Goal: Task Accomplishment & Management: Manage account settings

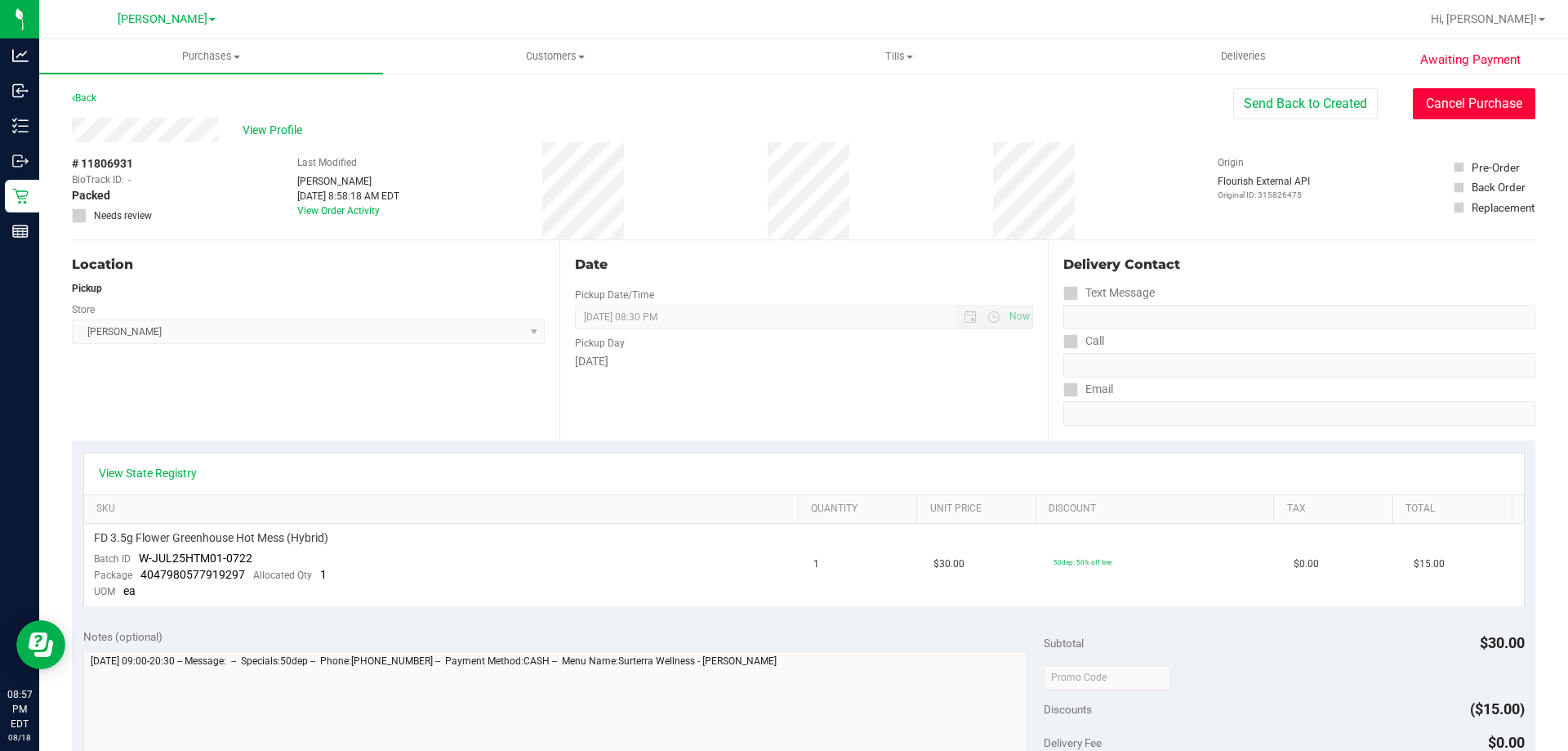
click at [1467, 95] on button "Cancel Purchase" at bounding box center [1474, 104] width 122 height 31
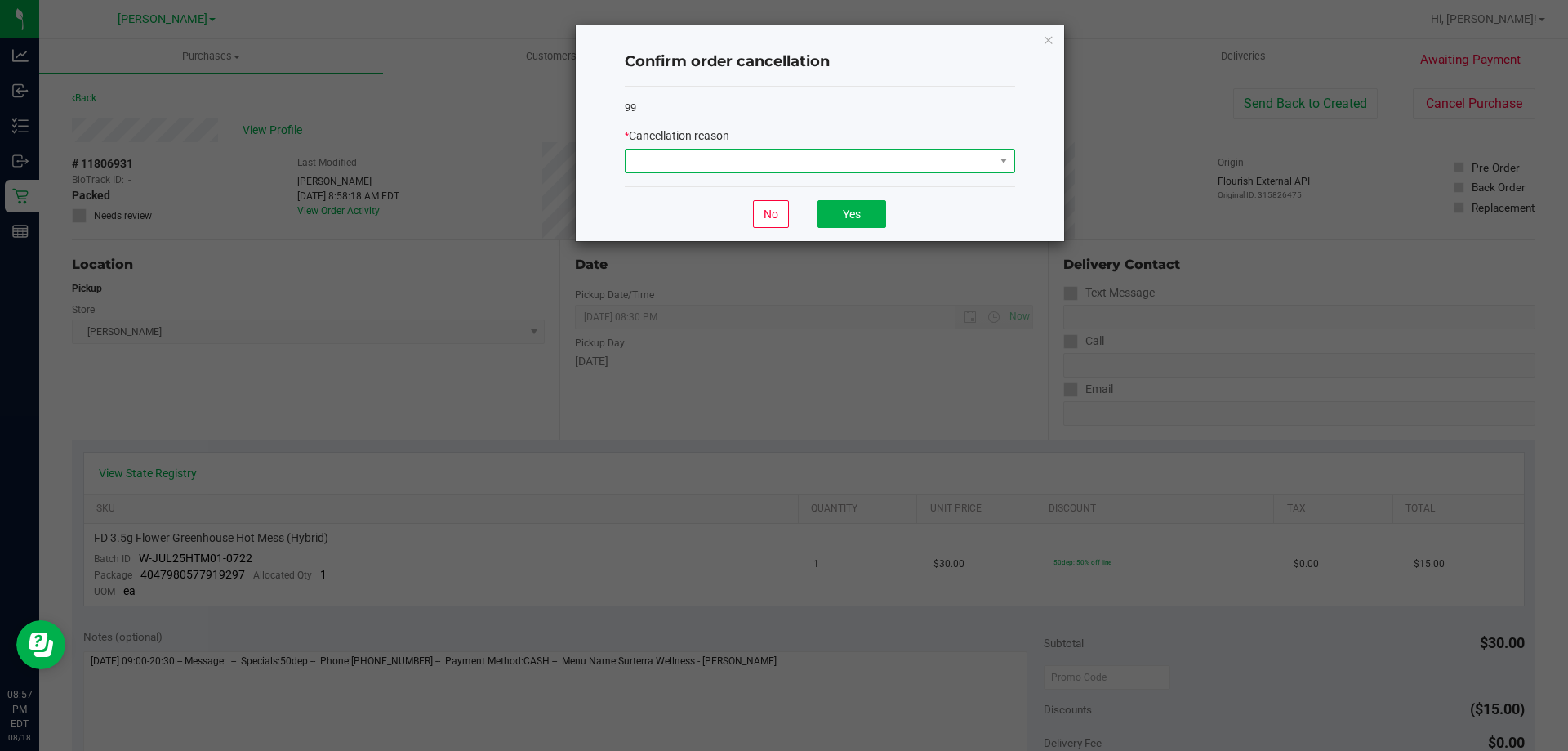
click at [776, 160] on span at bounding box center [809, 161] width 368 height 23
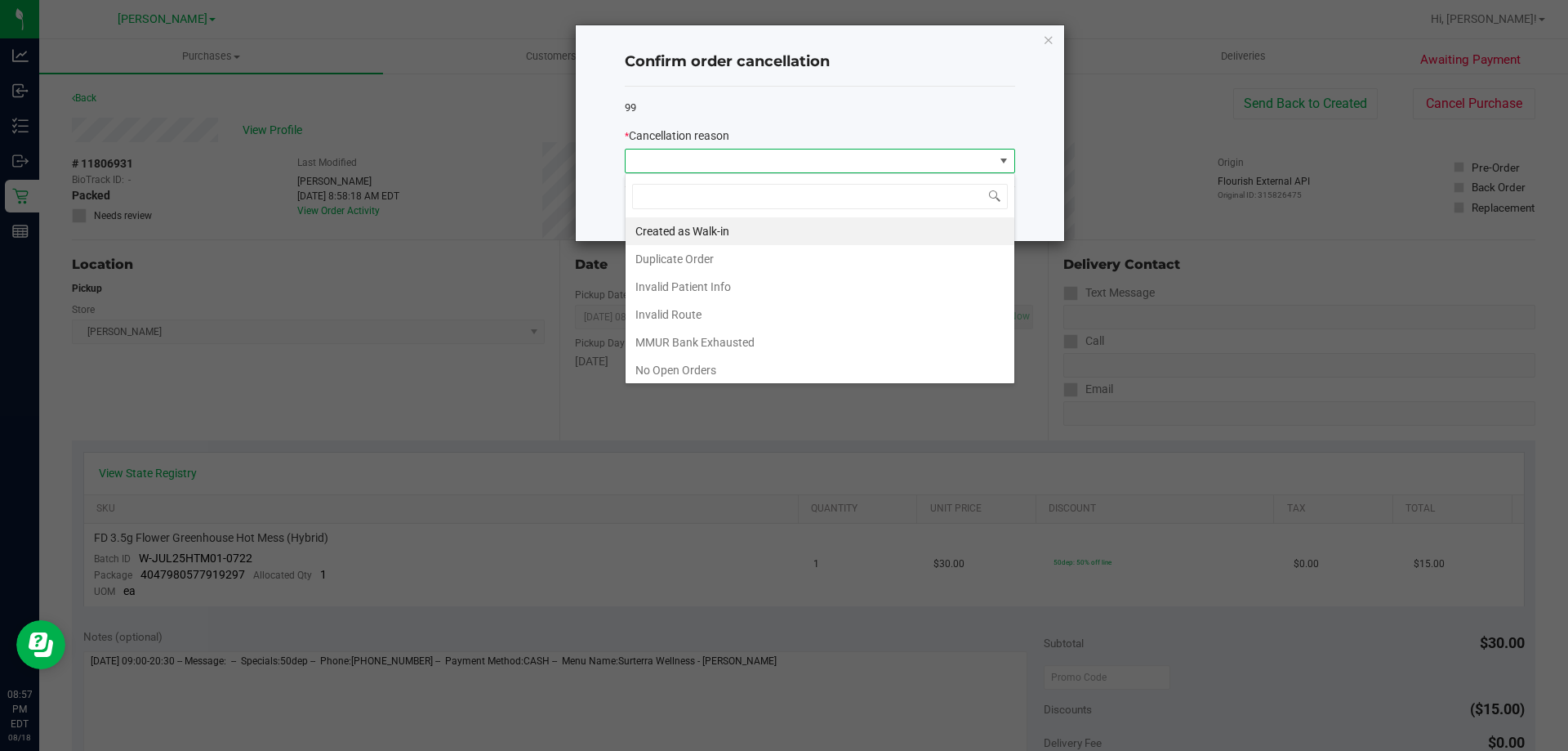
scroll to position [114, 0]
click at [688, 278] on li "No Show" at bounding box center [819, 283] width 389 height 27
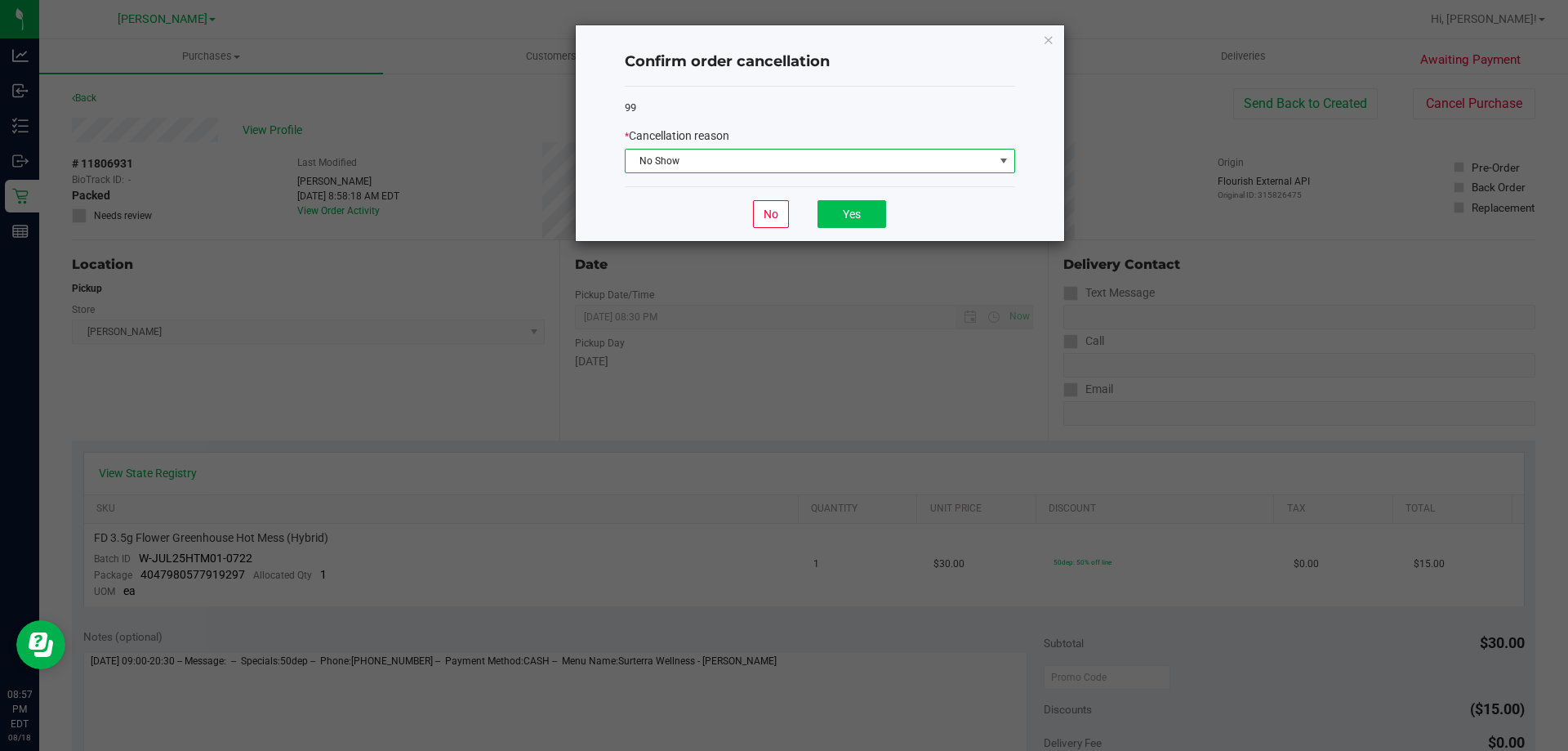
drag, startPoint x: 865, startPoint y: 194, endPoint x: 865, endPoint y: 204, distance: 10.0
click at [865, 196] on div "No Yes" at bounding box center [819, 214] width 390 height 55
click at [865, 208] on button "Yes" at bounding box center [851, 213] width 69 height 27
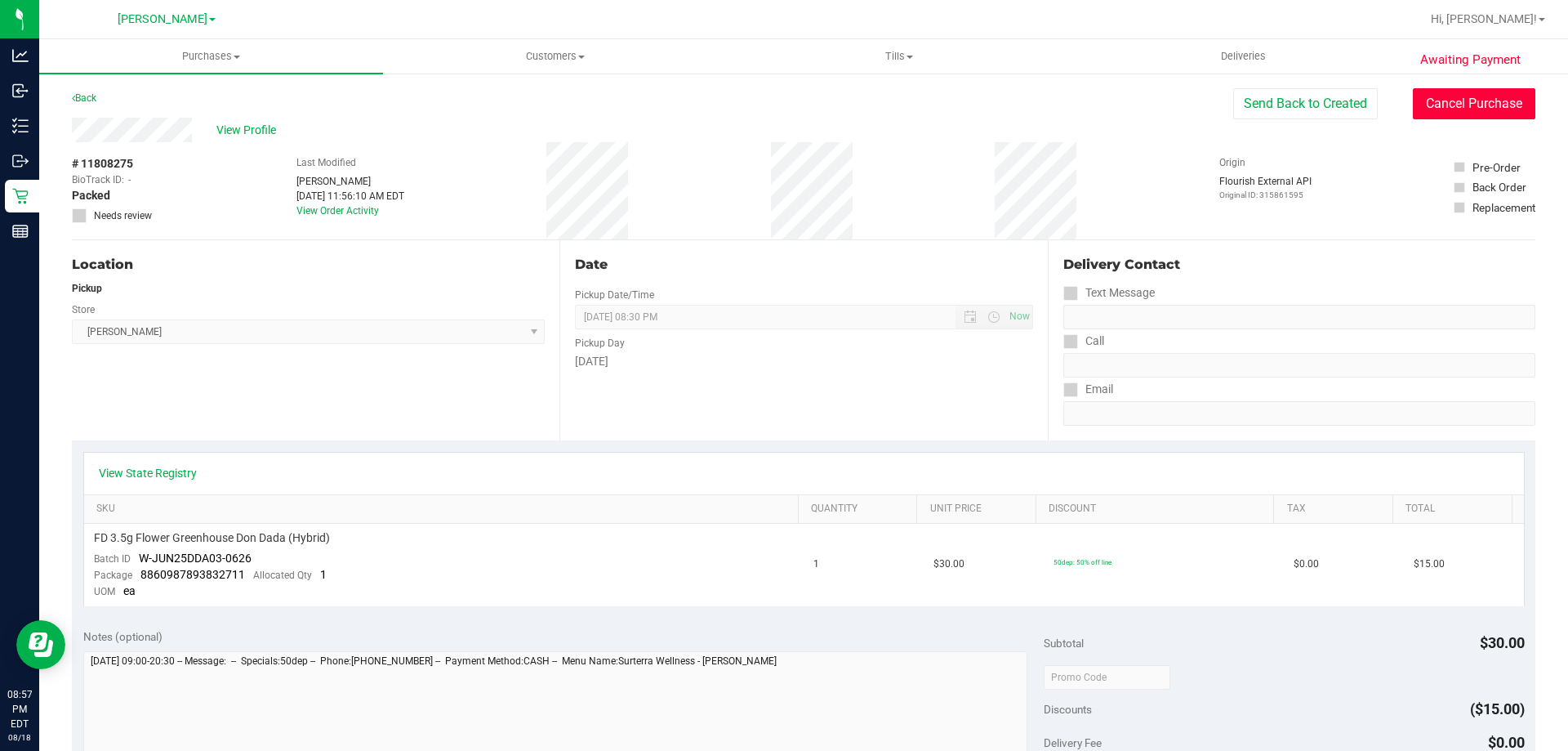
click at [1463, 99] on button "Cancel Purchase" at bounding box center [1474, 104] width 122 height 31
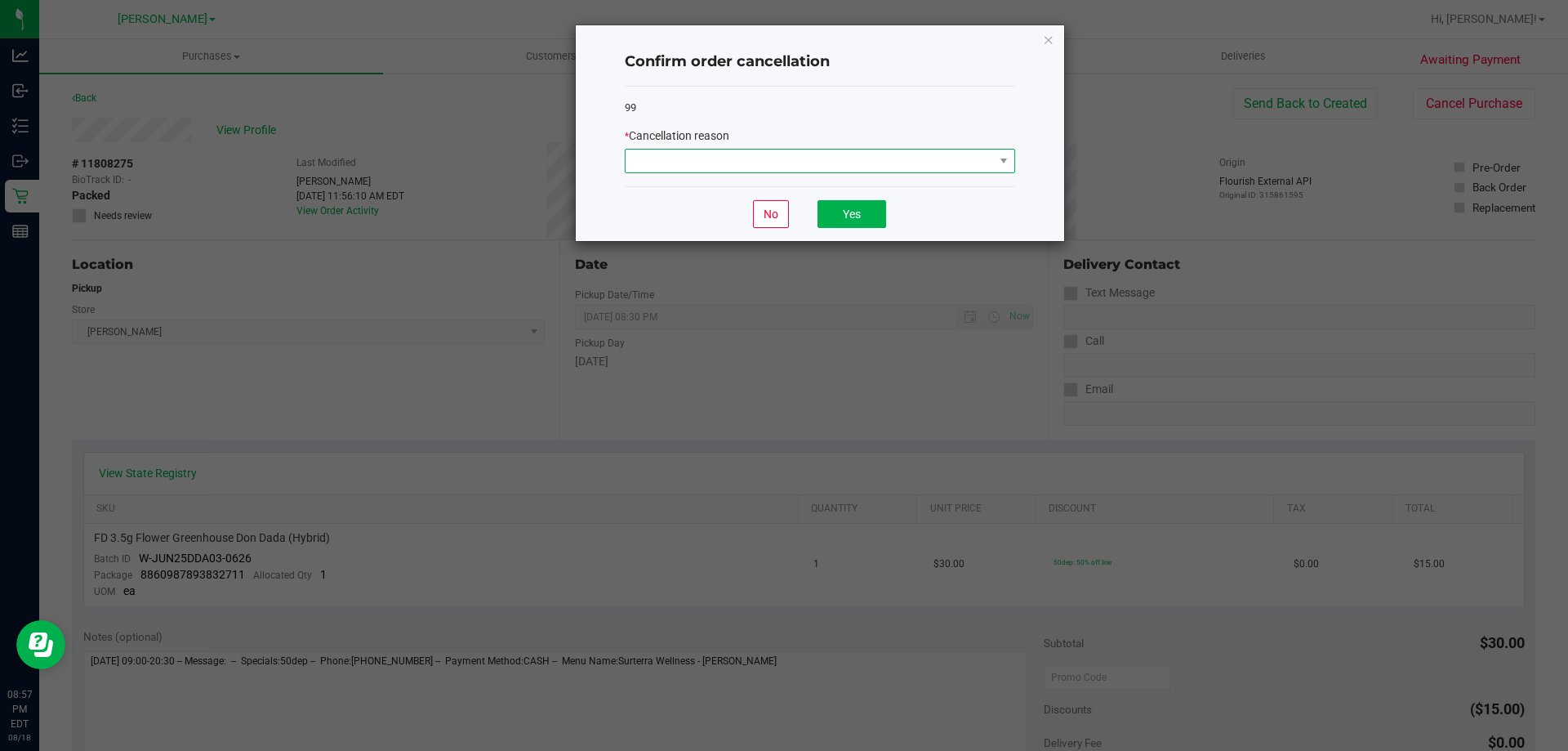
click at [755, 159] on span at bounding box center [809, 161] width 368 height 23
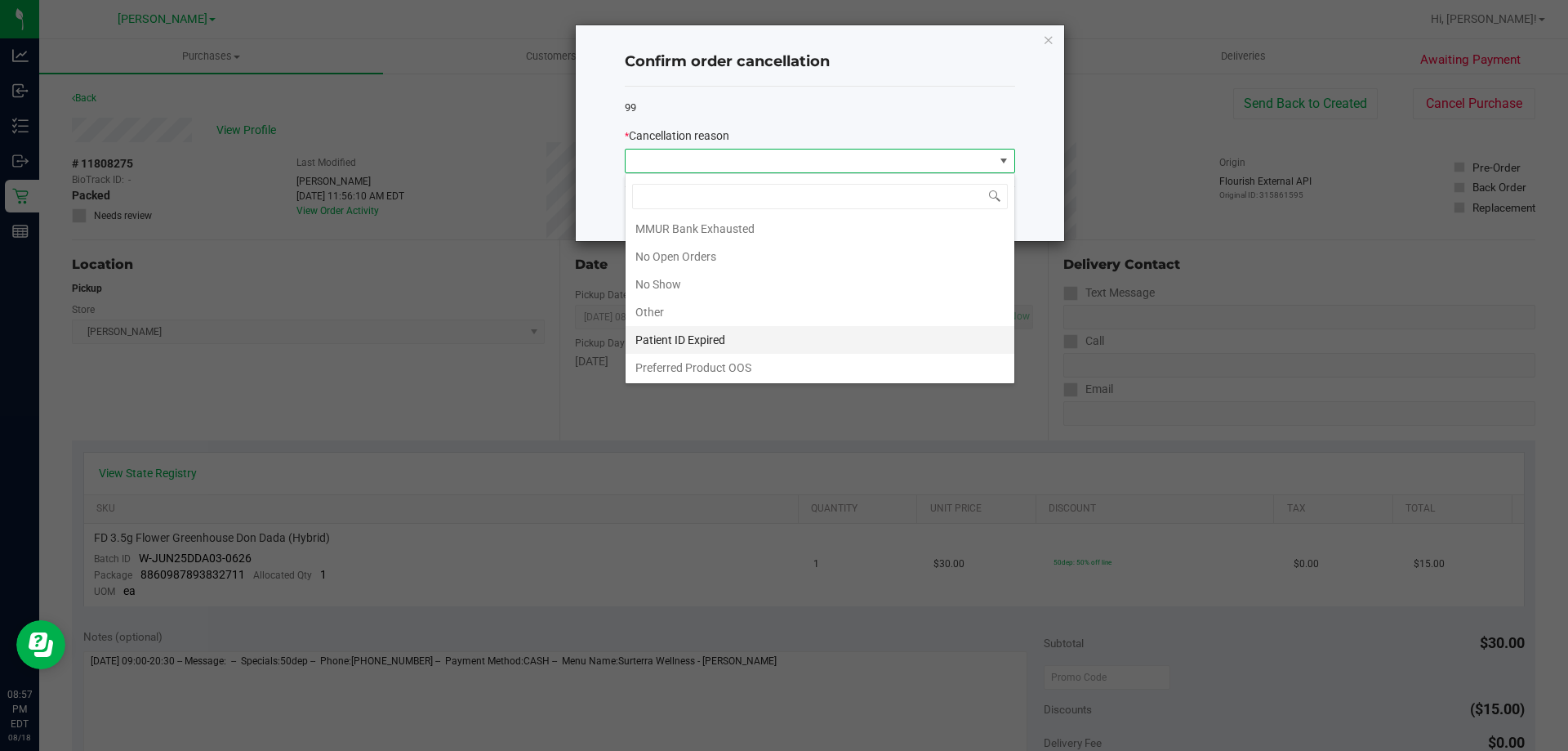
scroll to position [114, 0]
click at [710, 286] on li "No Show" at bounding box center [819, 283] width 389 height 27
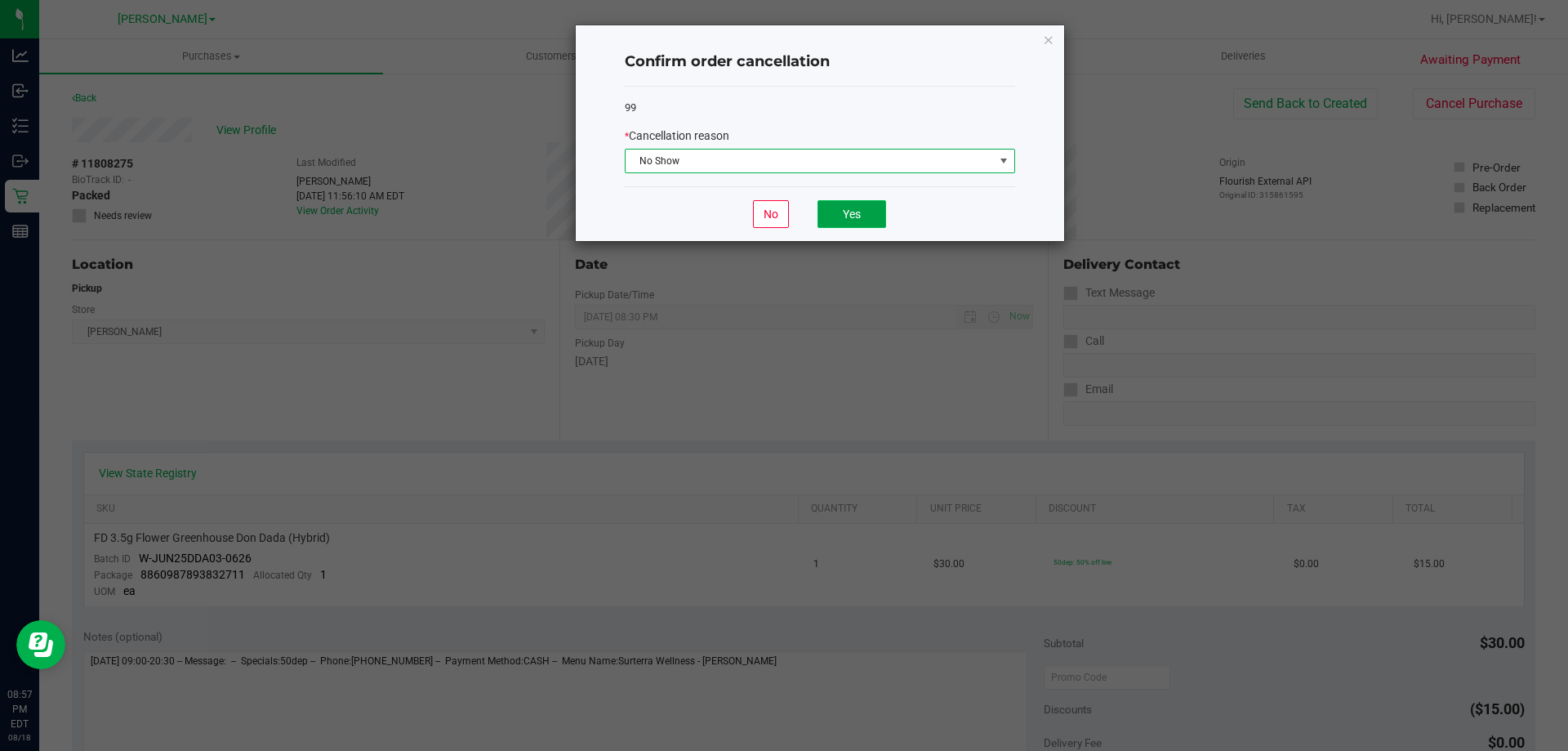
click at [846, 206] on button "Yes" at bounding box center [851, 213] width 69 height 27
